Goal: Task Accomplishment & Management: Manage account settings

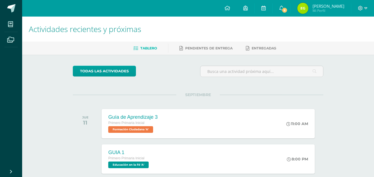
click at [287, 7] on span "6" at bounding box center [284, 10] width 6 height 6
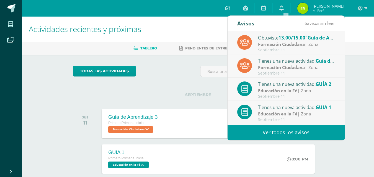
click at [288, 133] on link "Ver todos los avisos" at bounding box center [285, 132] width 117 height 15
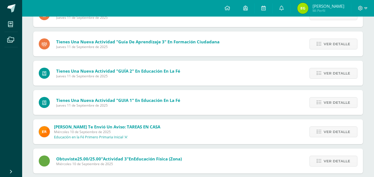
scroll to position [90, 0]
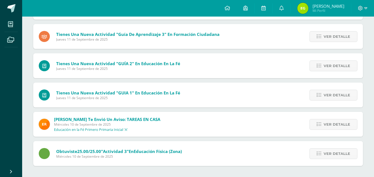
click at [326, 151] on span "Ver detalle" at bounding box center [336, 154] width 27 height 10
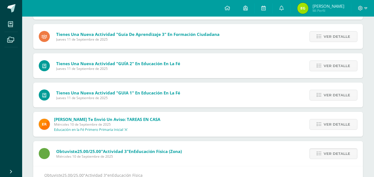
click at [326, 151] on span "Ver detalle" at bounding box center [336, 154] width 27 height 10
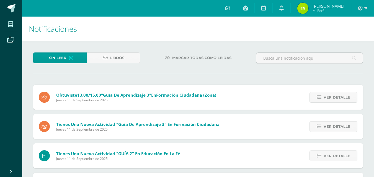
scroll to position [0, 0]
click at [342, 97] on span "Ver detalle" at bounding box center [336, 98] width 27 height 10
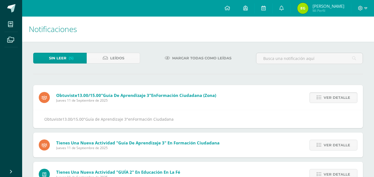
click at [213, 59] on span "Marcar todas como leídas" at bounding box center [201, 58] width 59 height 10
